Goal: Transaction & Acquisition: Purchase product/service

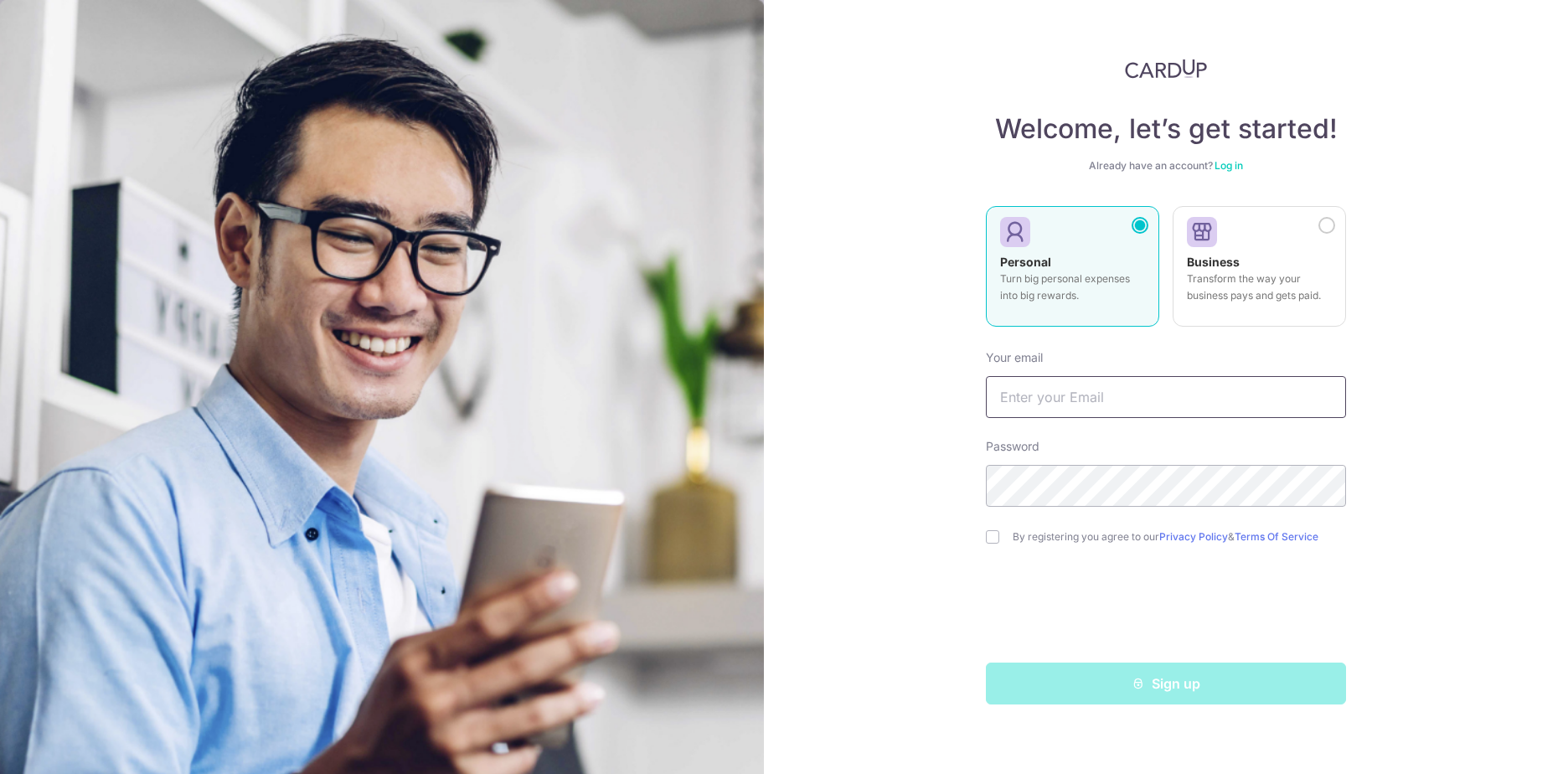
click at [1053, 396] on input "text" at bounding box center [1166, 396] width 360 height 42
type input "[PERSON_NAME][EMAIL_ADDRESS][DOMAIN_NAME]"
click at [993, 534] on input "checkbox" at bounding box center [993, 537] width 14 height 14
checkbox input "true"
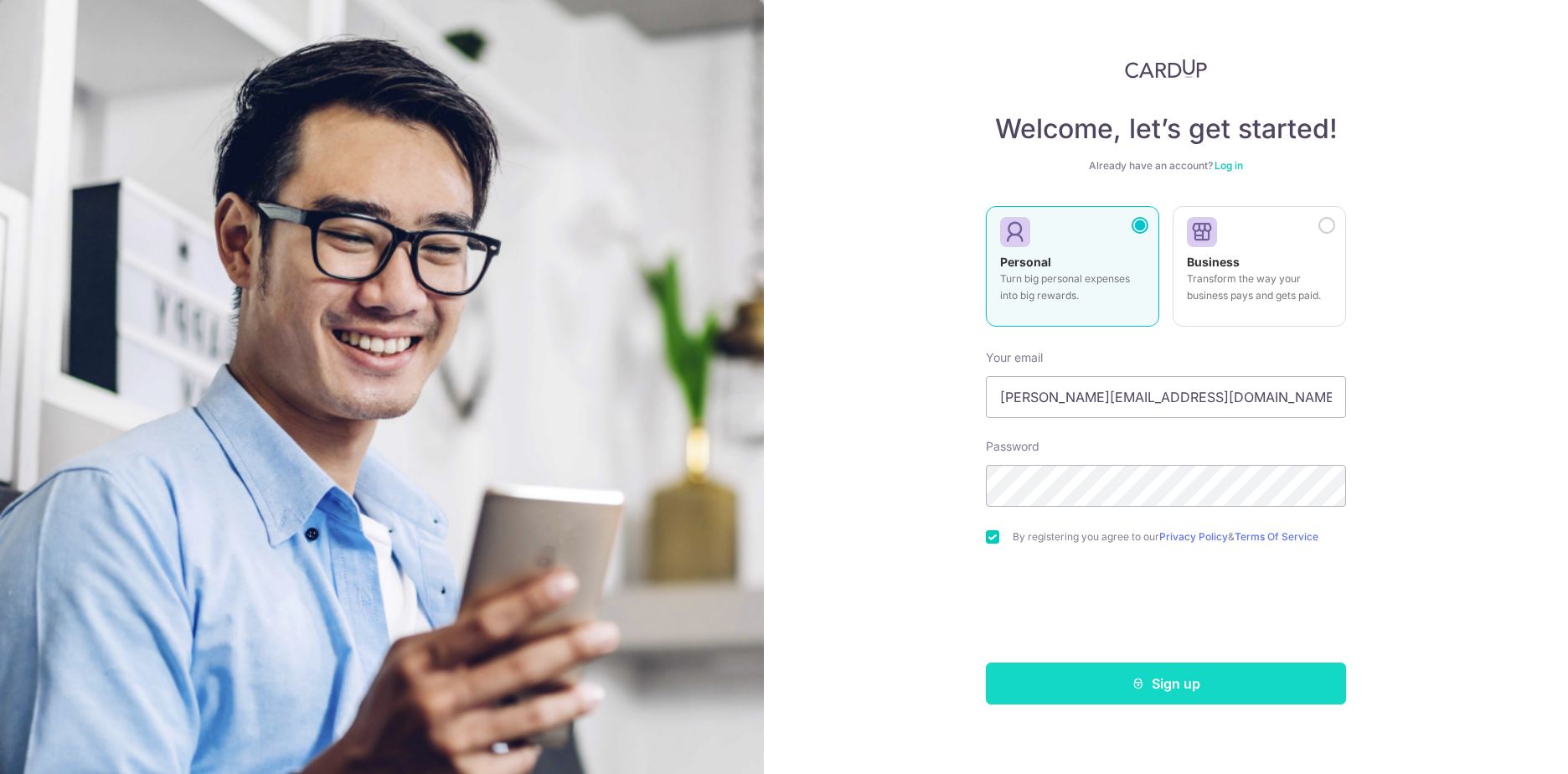
click at [1173, 688] on button "Sign up" at bounding box center [1166, 683] width 360 height 42
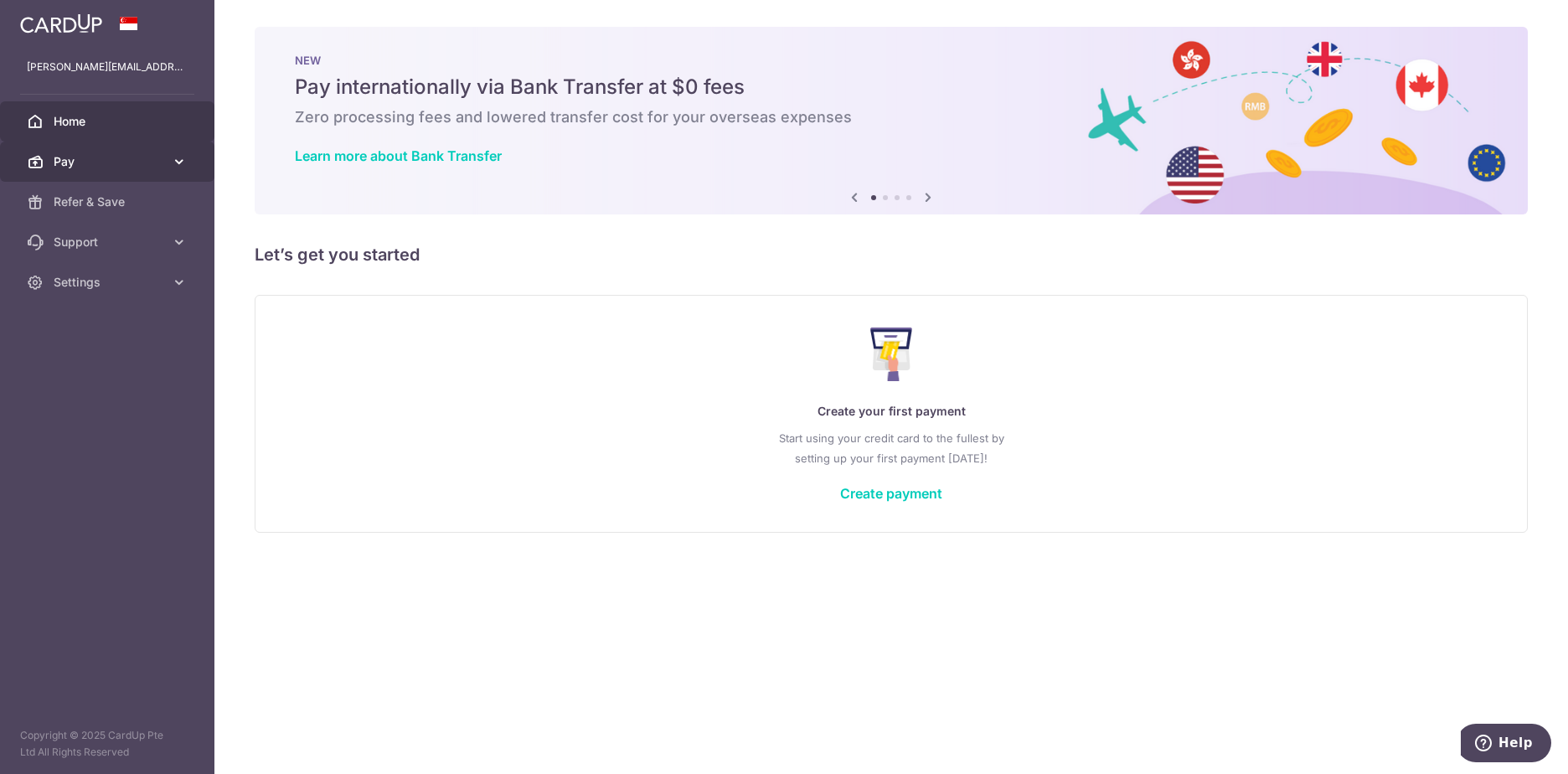
click at [92, 157] on span "Pay" at bounding box center [109, 161] width 111 height 17
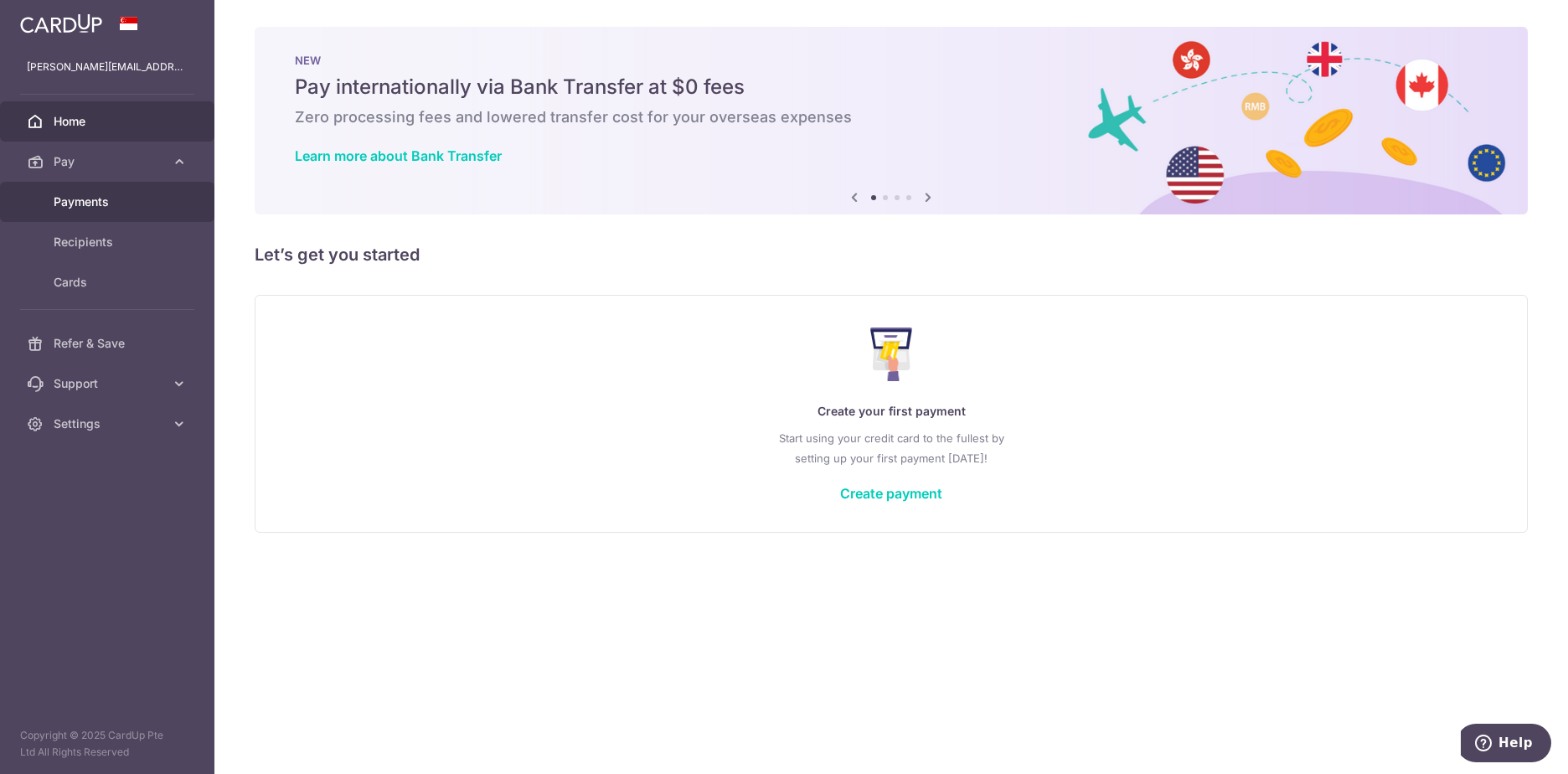
click at [95, 197] on span "Payments" at bounding box center [109, 202] width 111 height 17
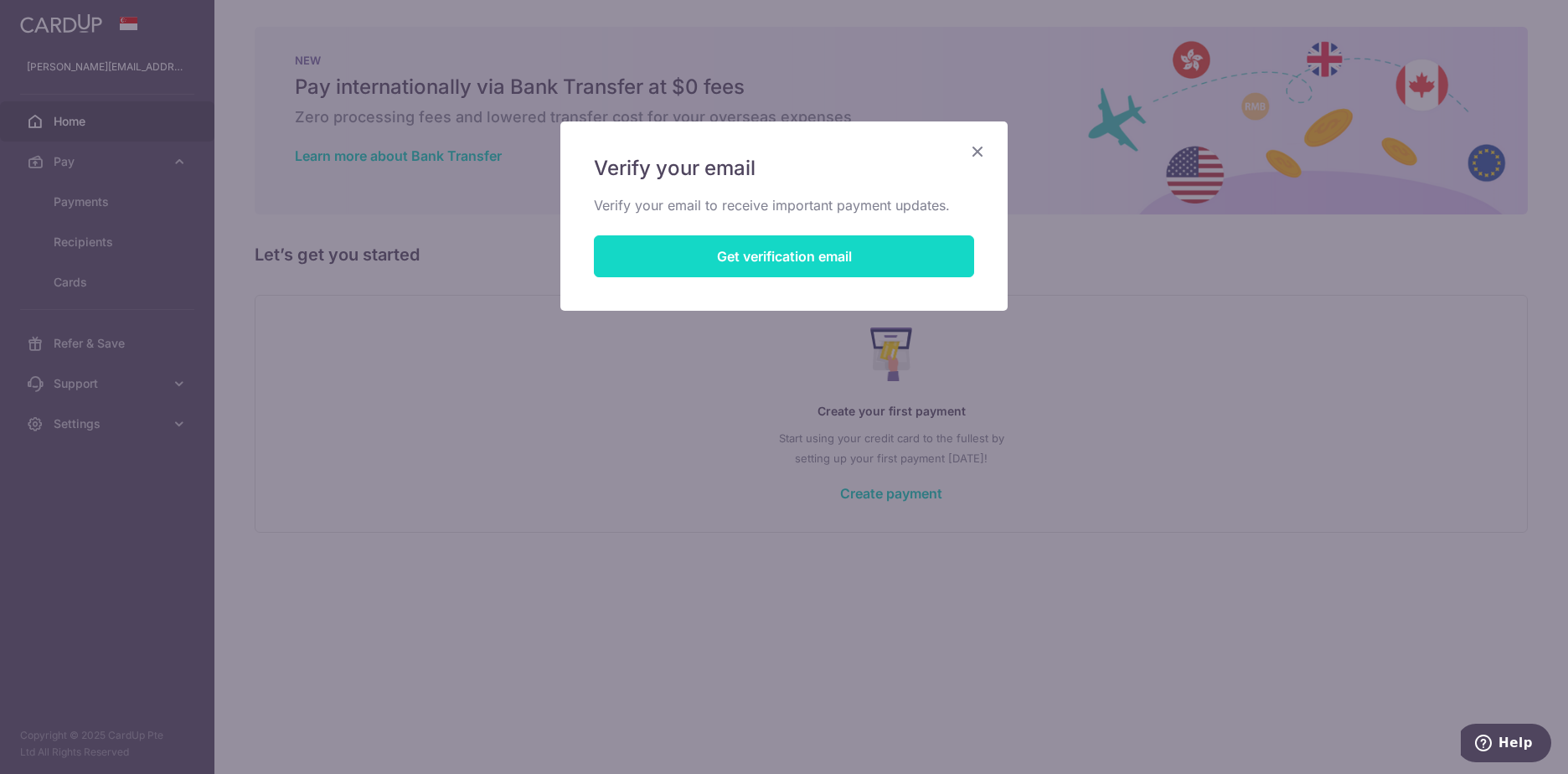
click at [758, 257] on button "Get verification email" at bounding box center [784, 256] width 381 height 42
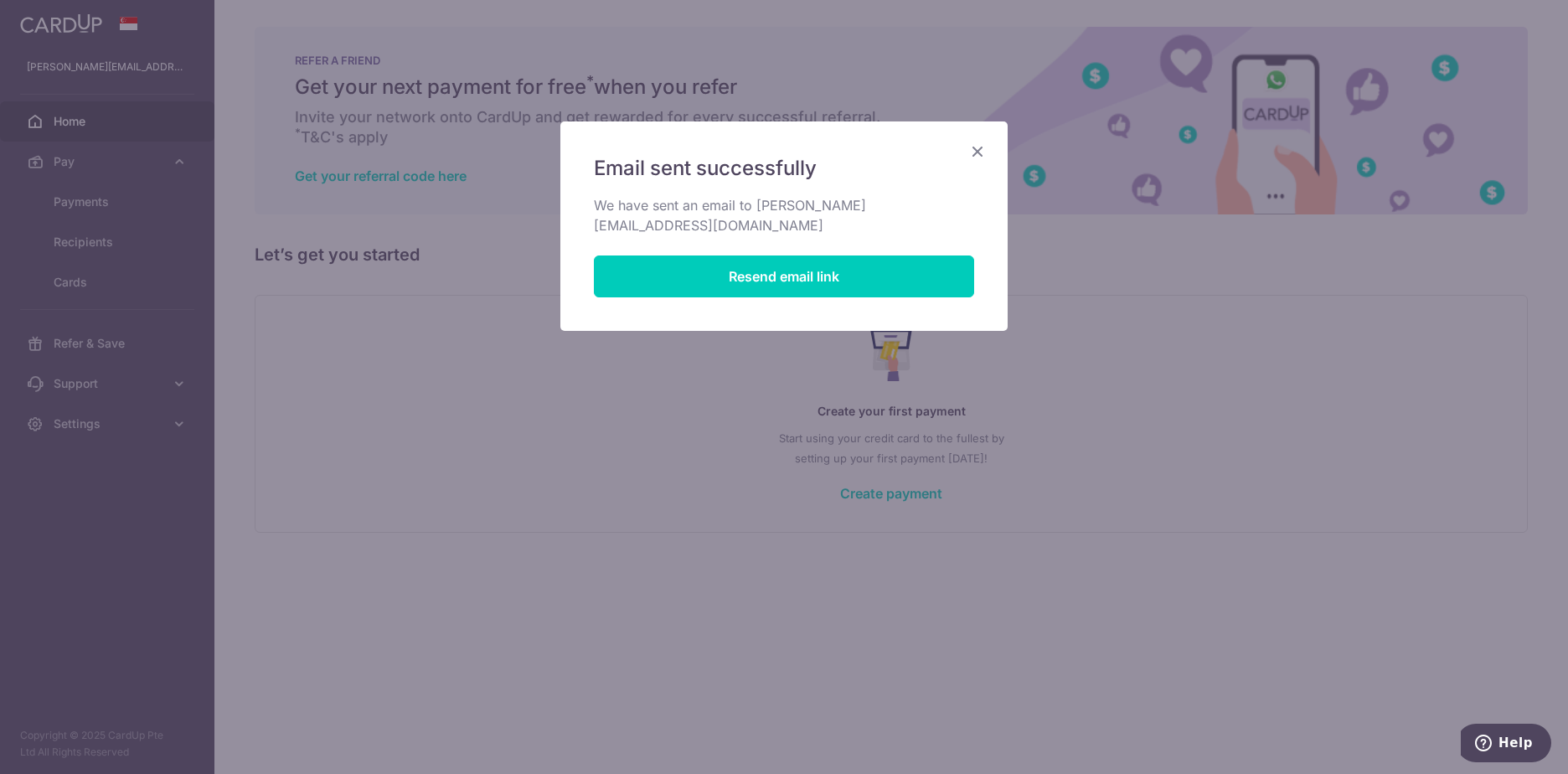
click at [466, 313] on div "Email sent successfully We have sent an email to christopher_buckley@cathaypaci…" at bounding box center [784, 387] width 1568 height 774
click at [974, 152] on icon "Close" at bounding box center [977, 152] width 20 height 21
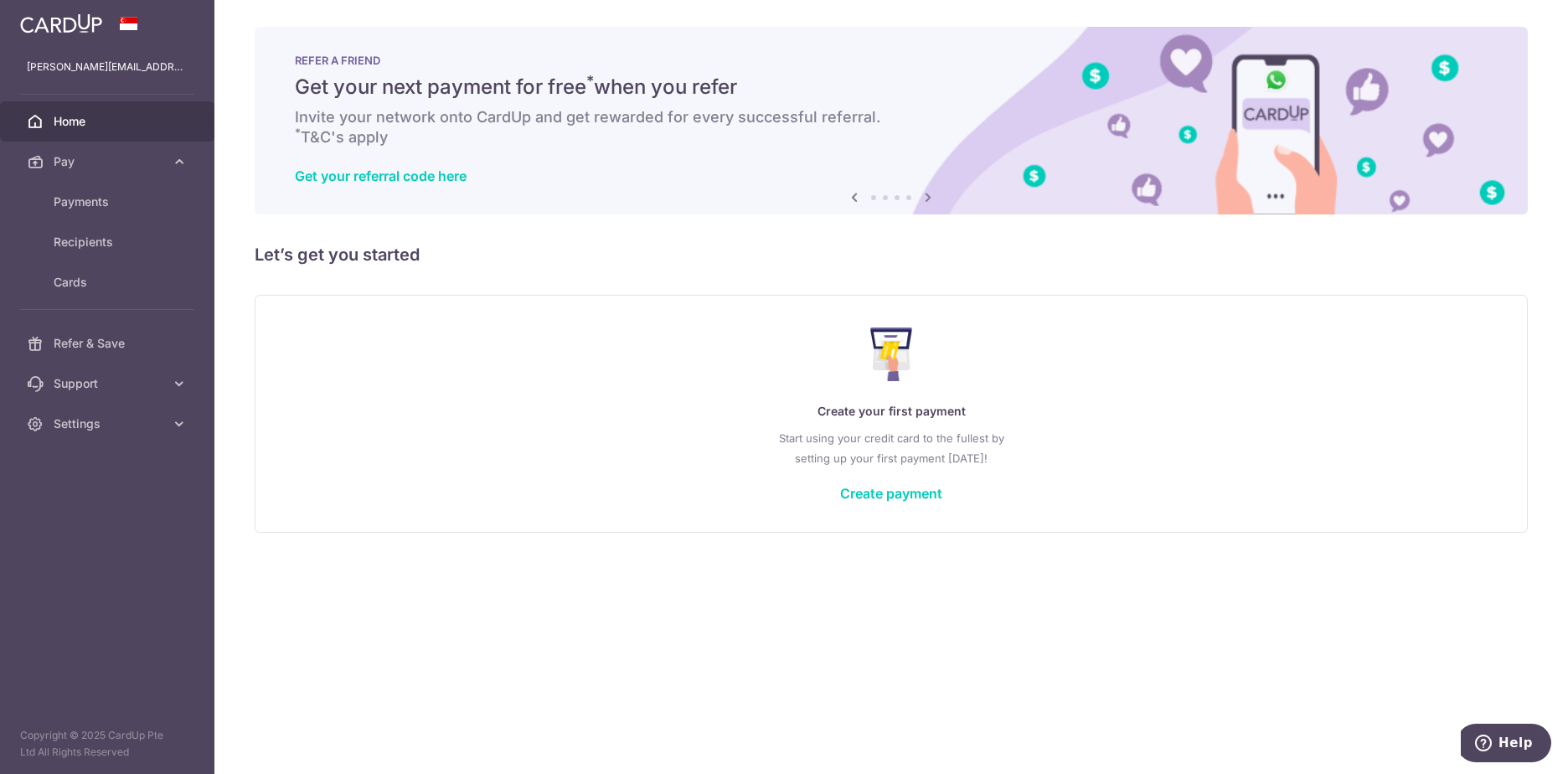
click at [68, 122] on span "Home" at bounding box center [109, 121] width 111 height 17
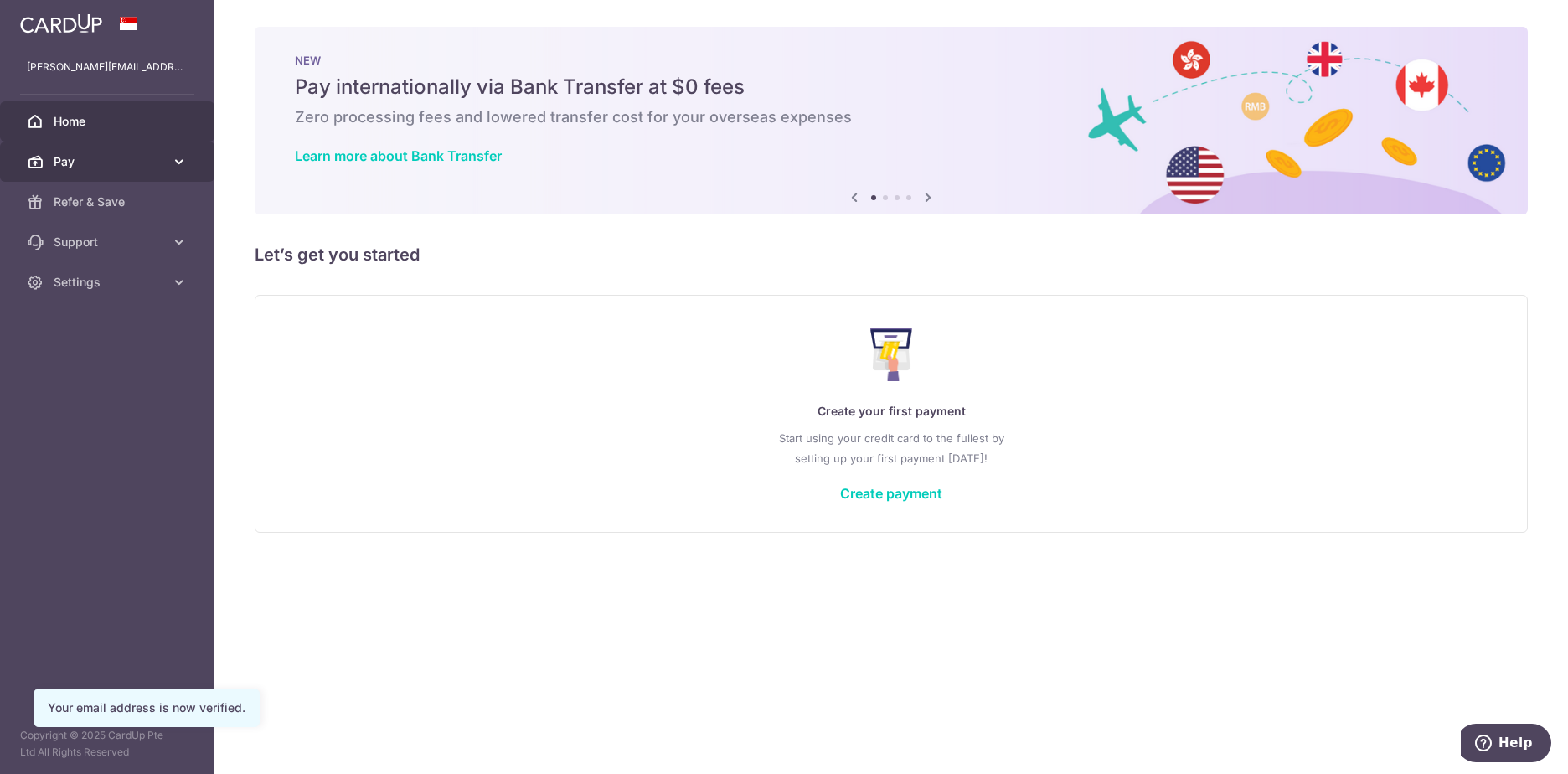
click at [121, 160] on span "Pay" at bounding box center [109, 161] width 111 height 17
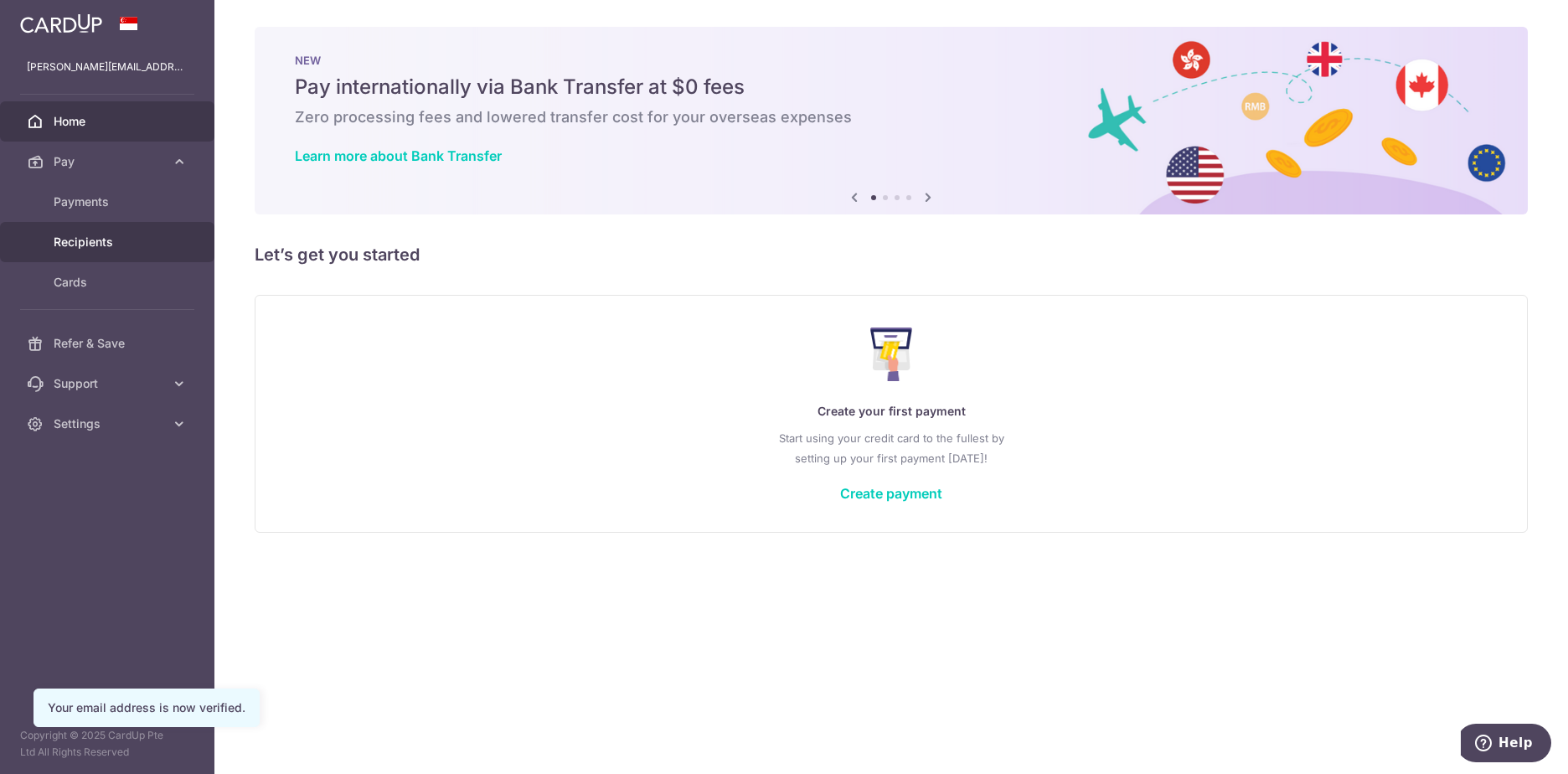
click at [111, 241] on span "Recipients" at bounding box center [109, 241] width 111 height 17
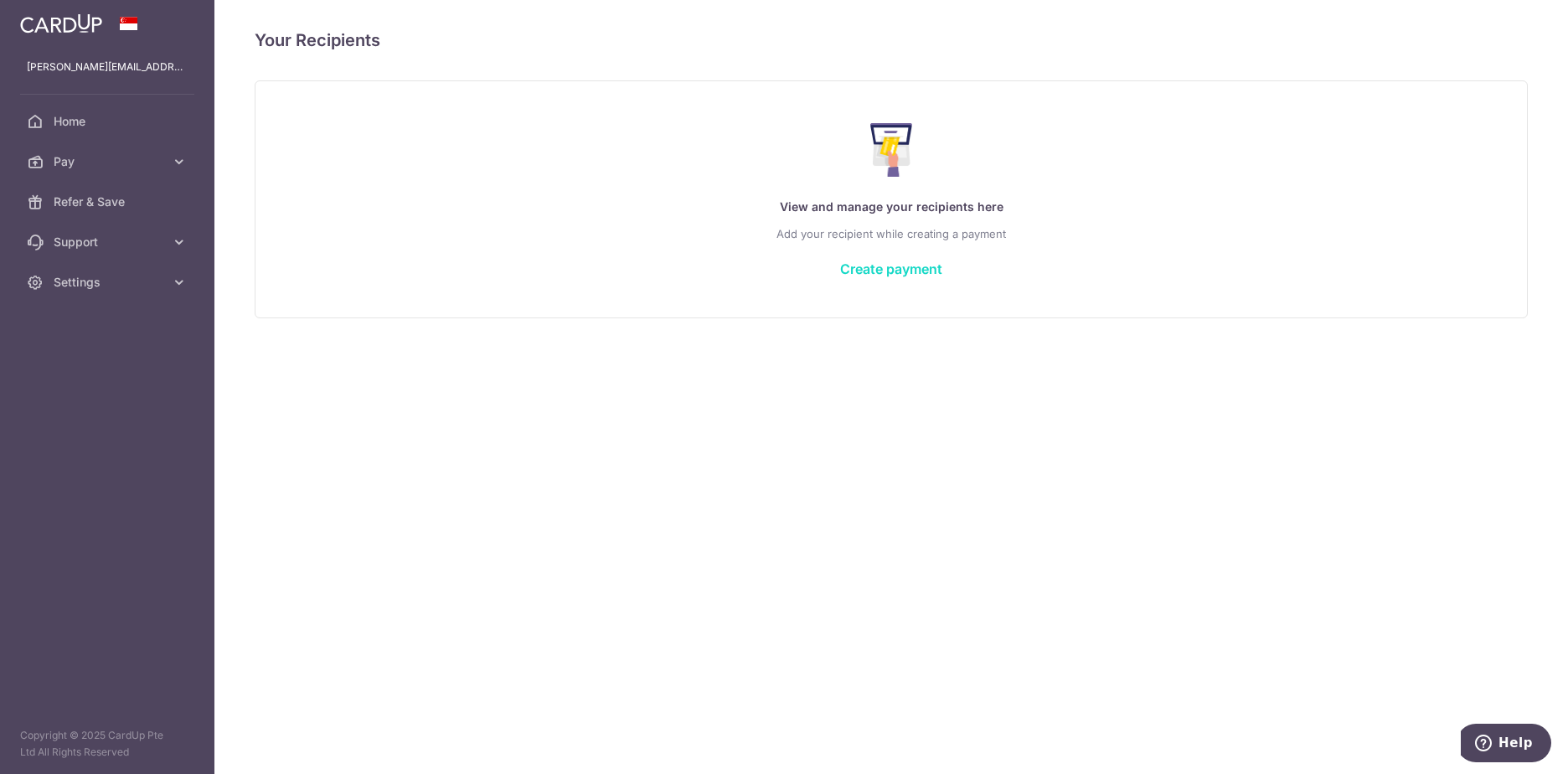
click at [869, 269] on link "Create payment" at bounding box center [891, 269] width 102 height 17
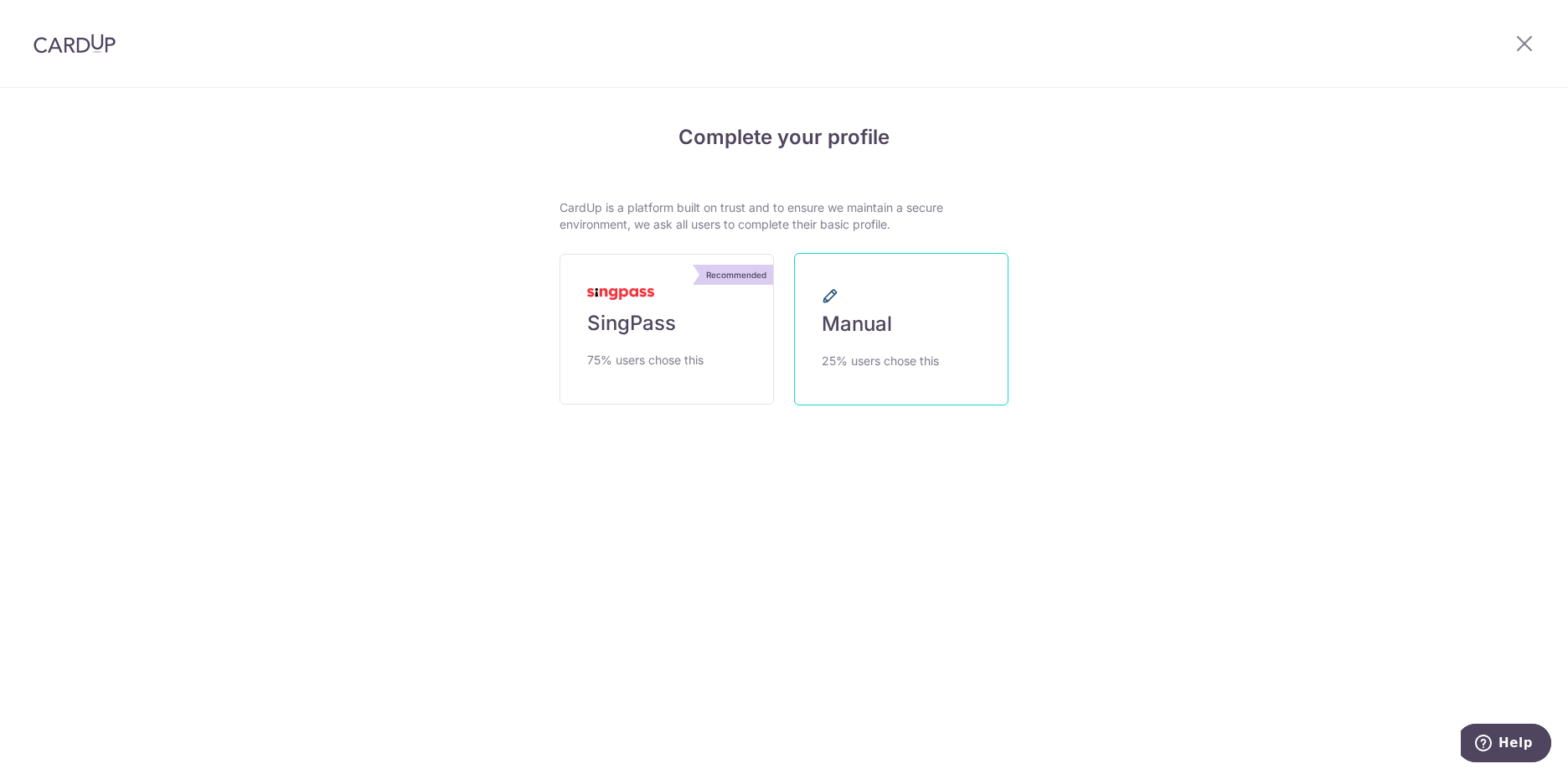
click at [864, 314] on span "Manual" at bounding box center [857, 324] width 70 height 27
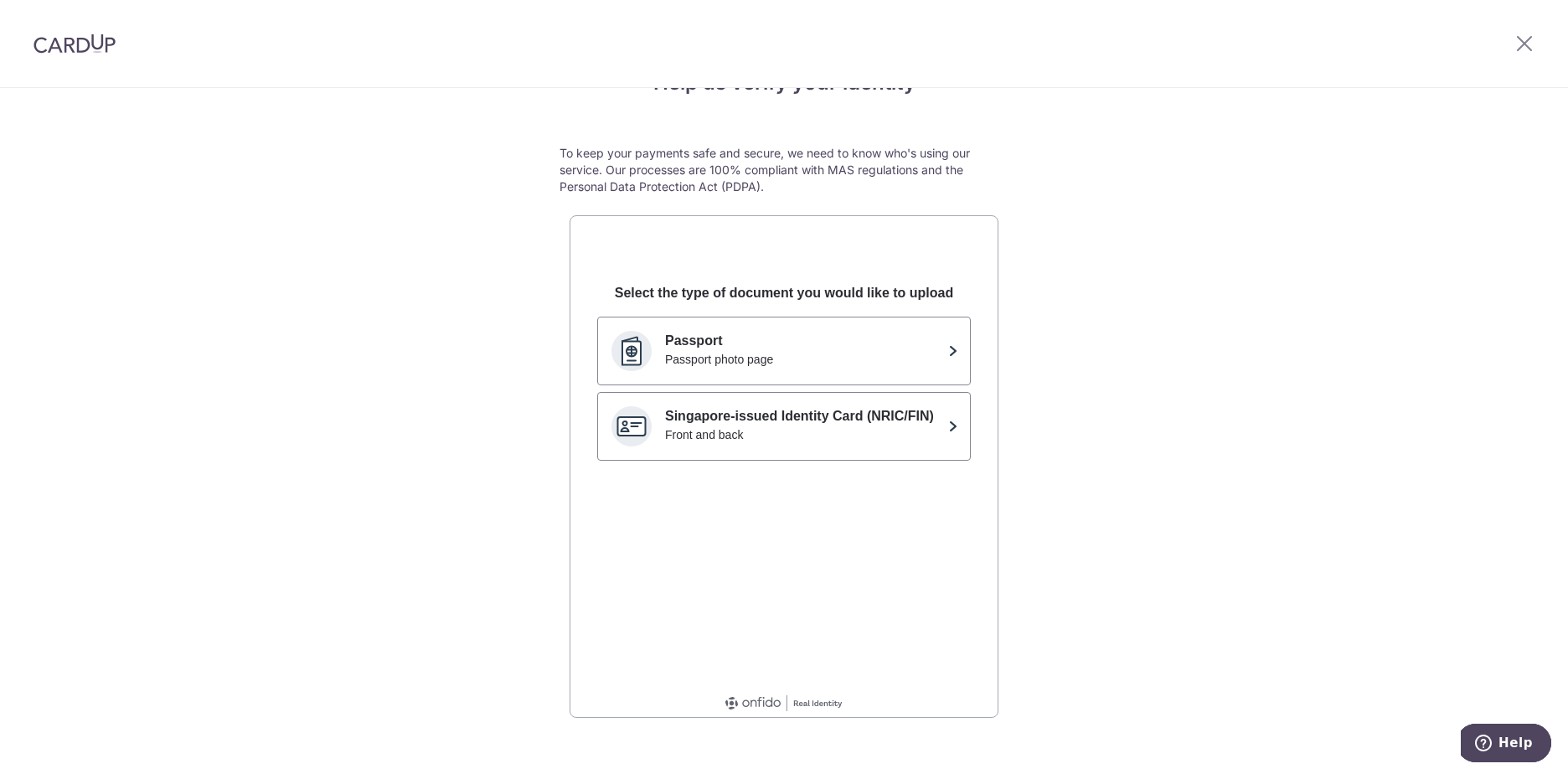
scroll to position [76, 0]
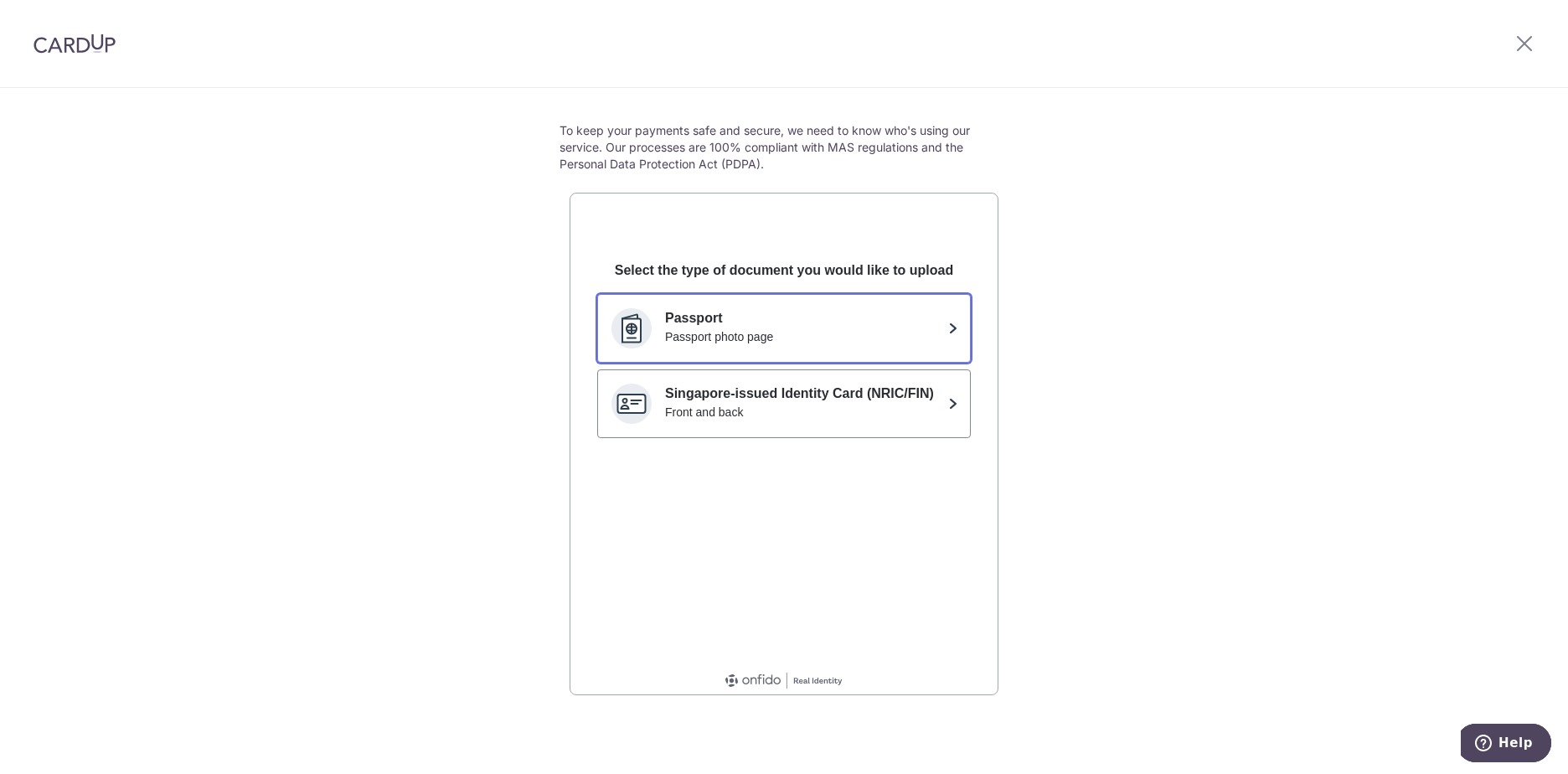
click at [774, 333] on div "Passport photo page" at bounding box center [803, 336] width 276 height 17
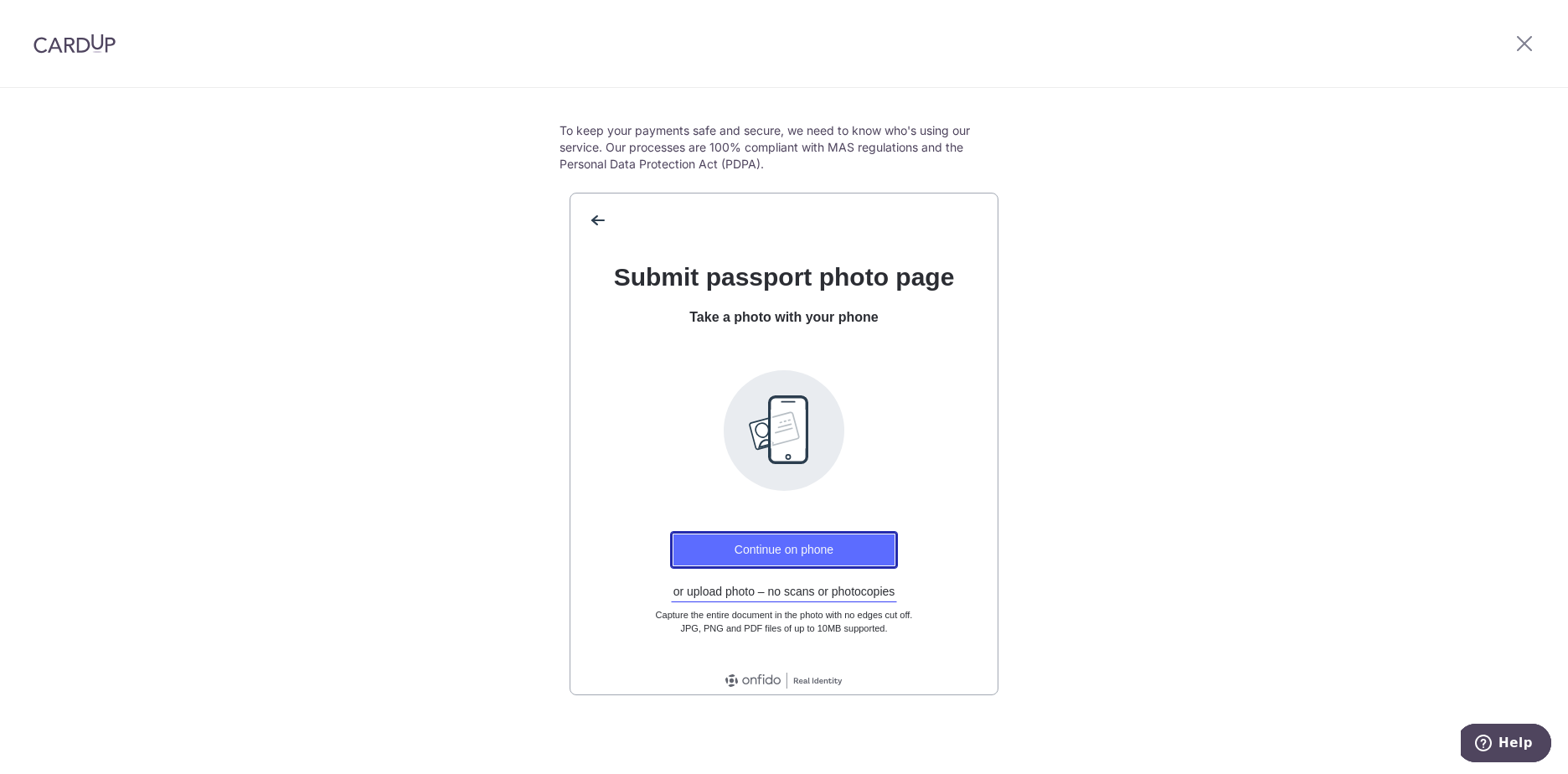
click at [717, 544] on button "Continue on phone" at bounding box center [784, 549] width 228 height 38
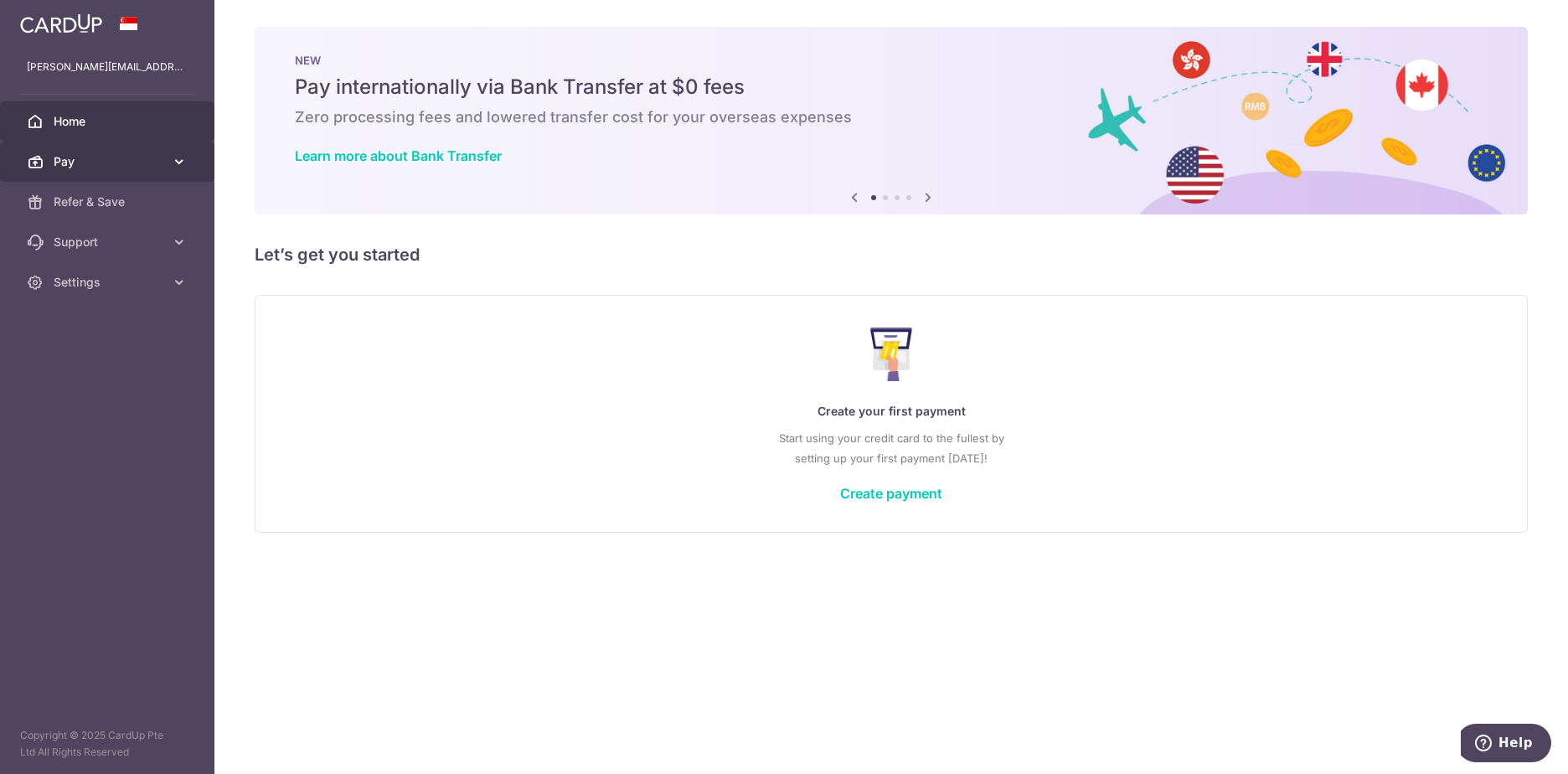
click at [168, 164] on link "Pay" at bounding box center [107, 161] width 214 height 40
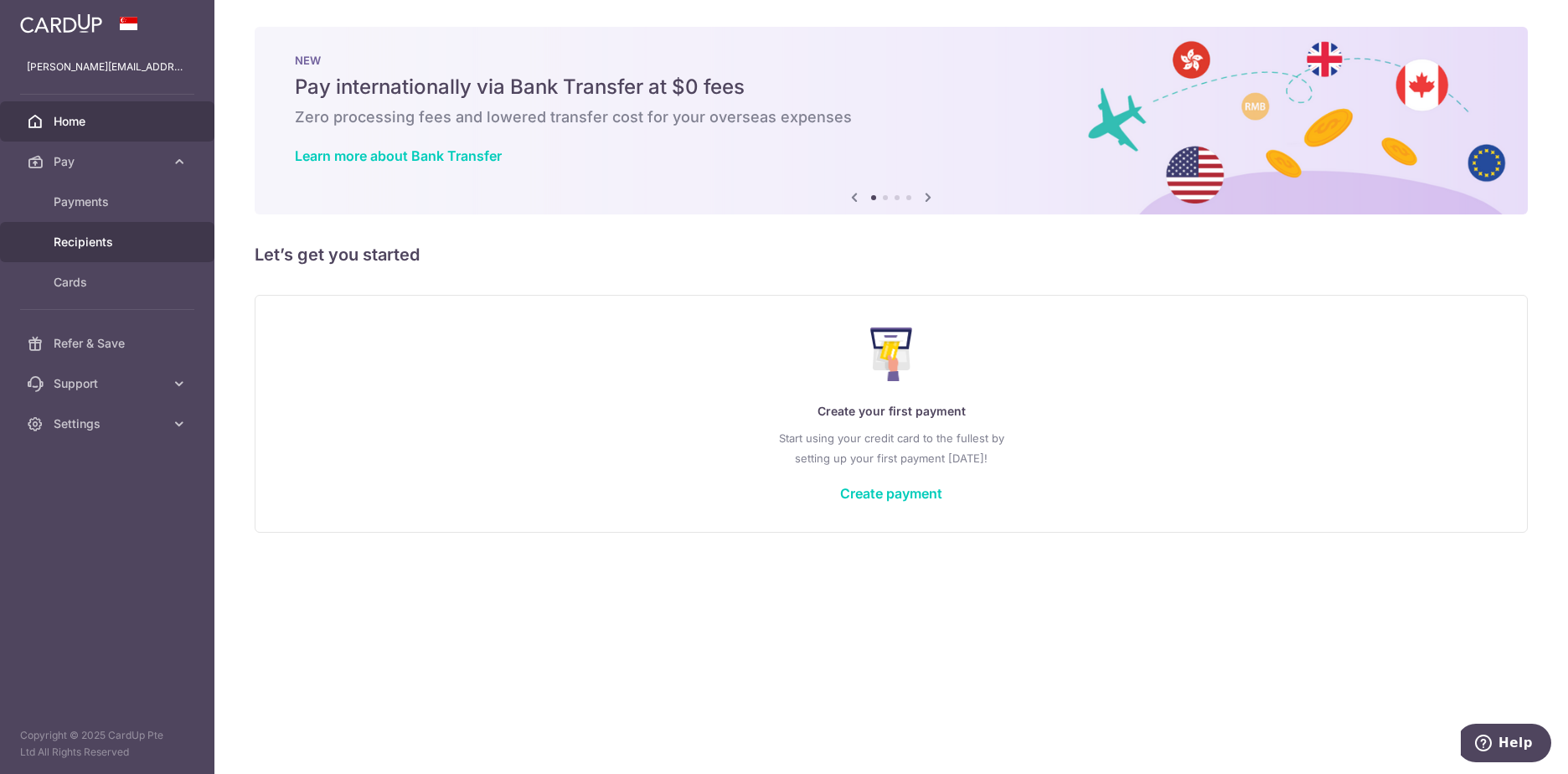
click at [107, 246] on span "Recipients" at bounding box center [109, 241] width 111 height 17
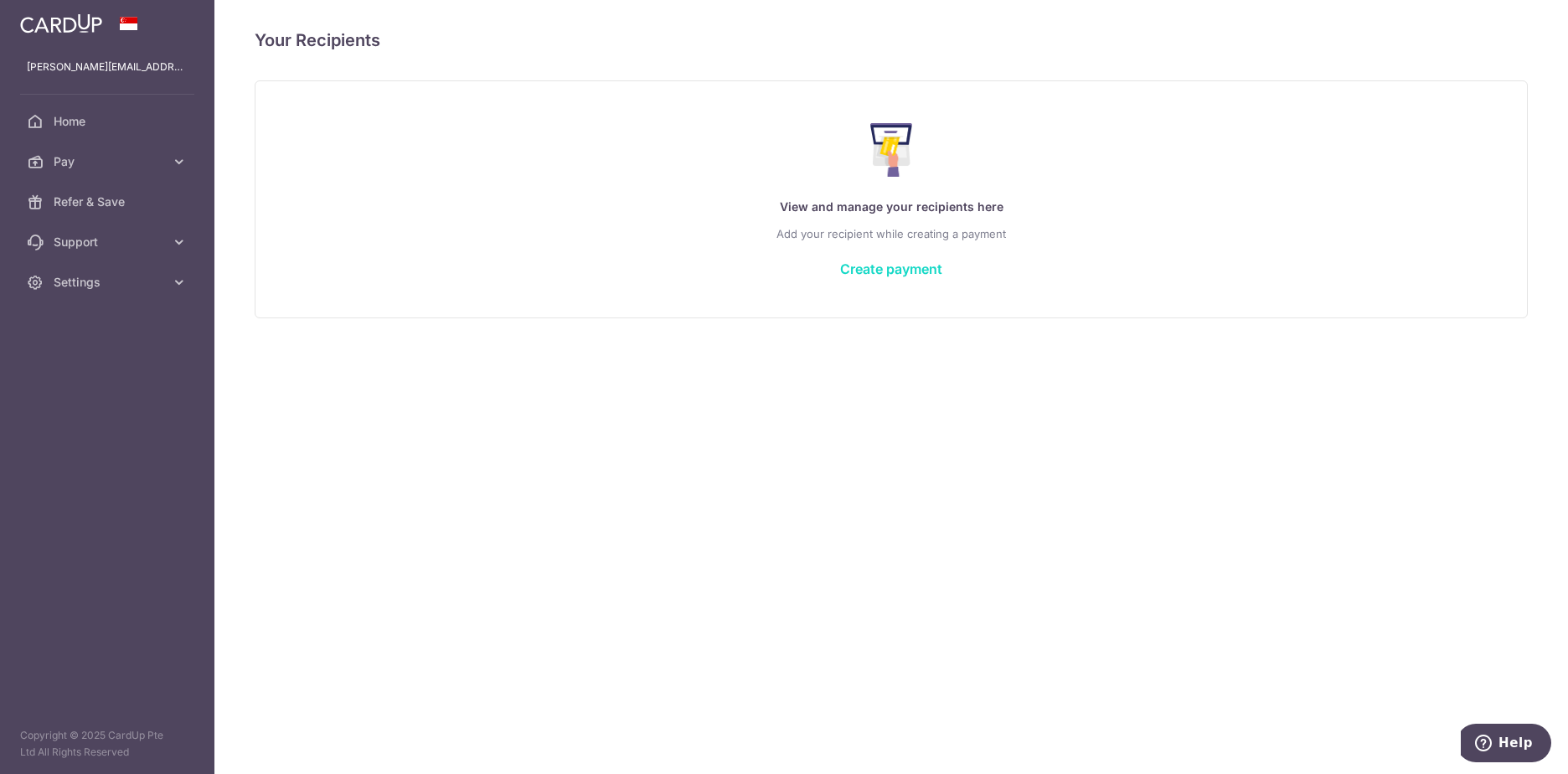
click at [887, 270] on link "Create payment" at bounding box center [891, 269] width 102 height 17
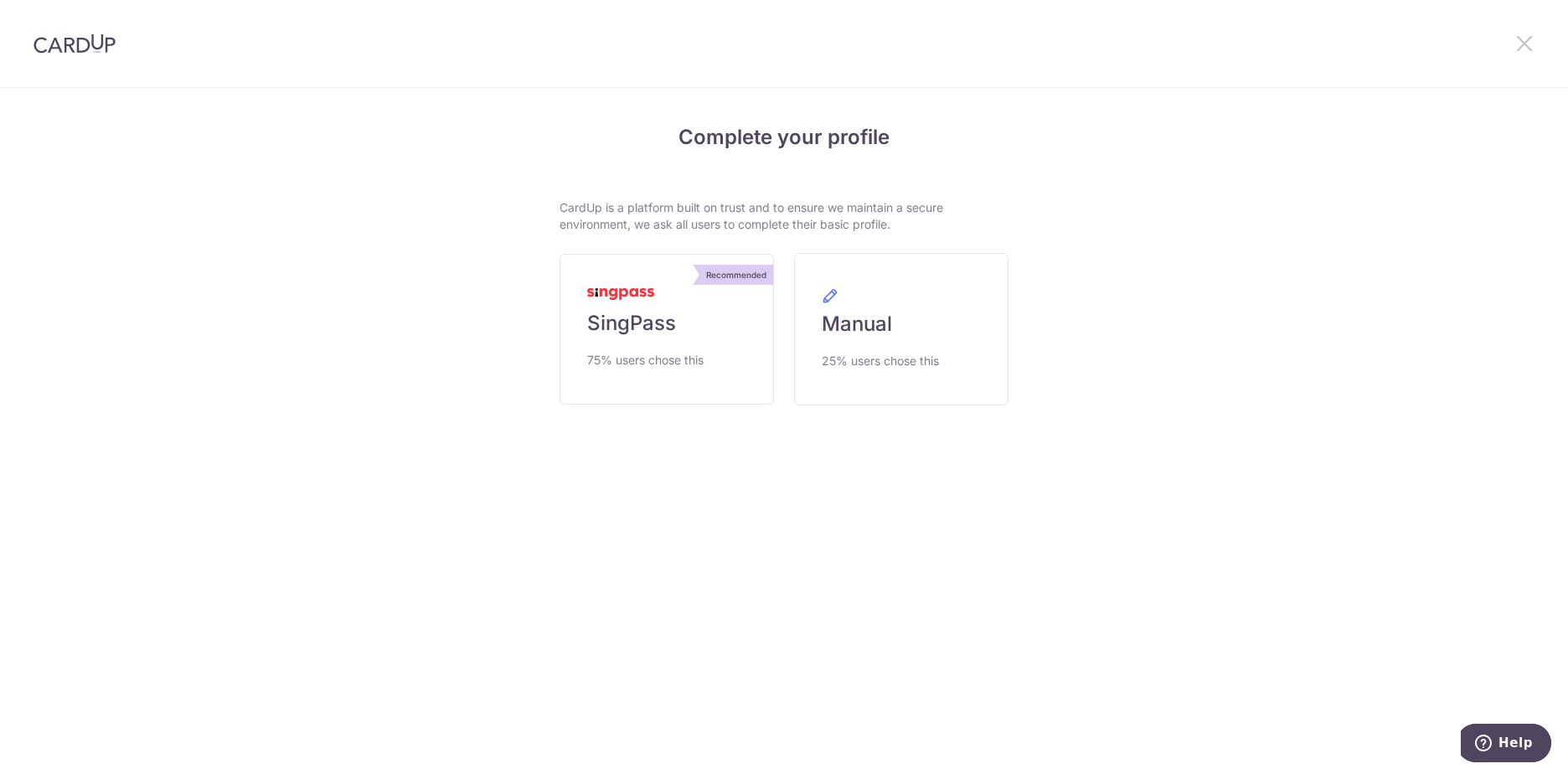
click at [1522, 50] on icon at bounding box center [1524, 44] width 20 height 21
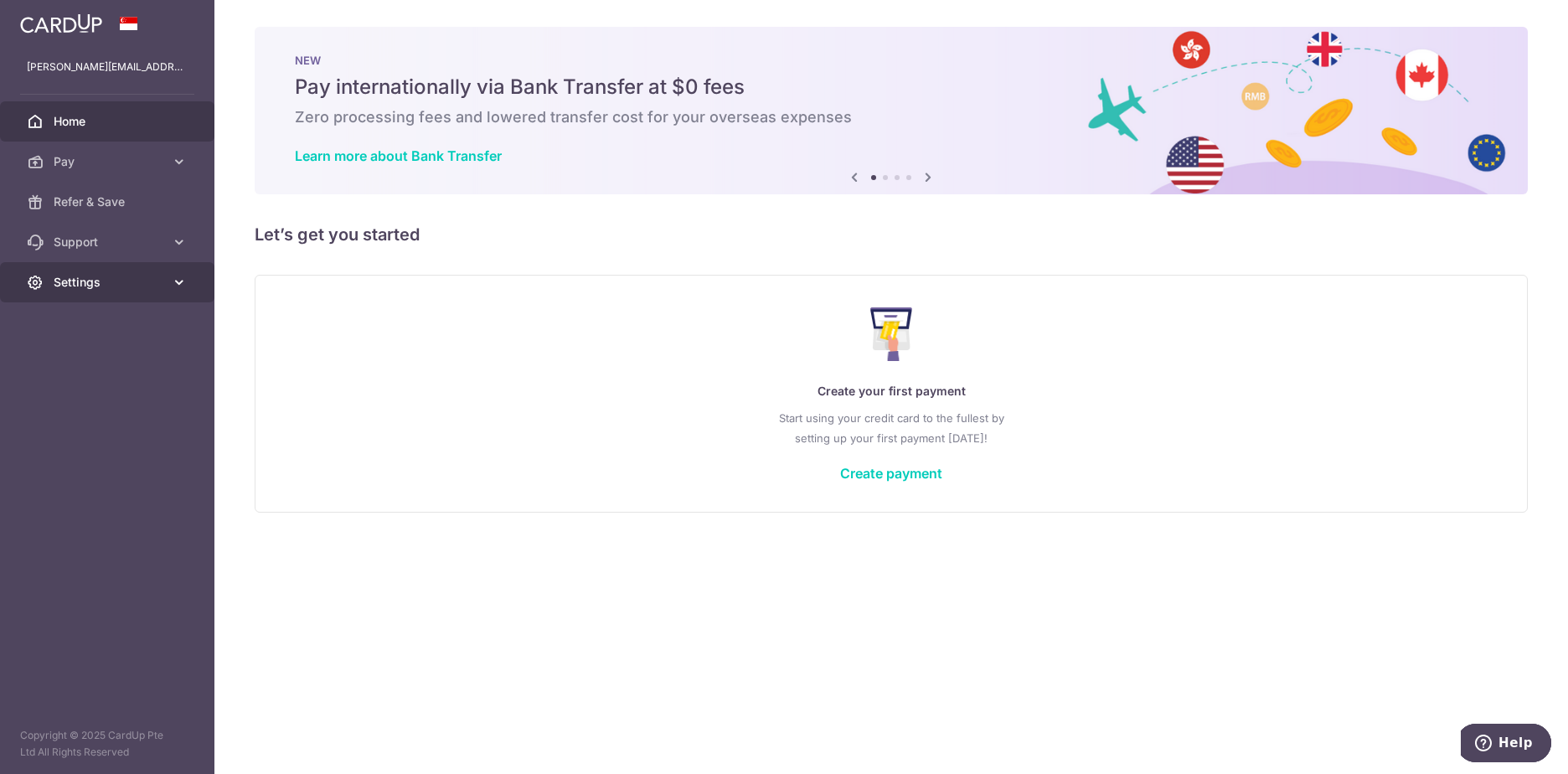
click at [131, 281] on span "Settings" at bounding box center [109, 281] width 111 height 17
click at [72, 313] on link "Account" at bounding box center [107, 322] width 214 height 40
